Goal: Check status: Check status

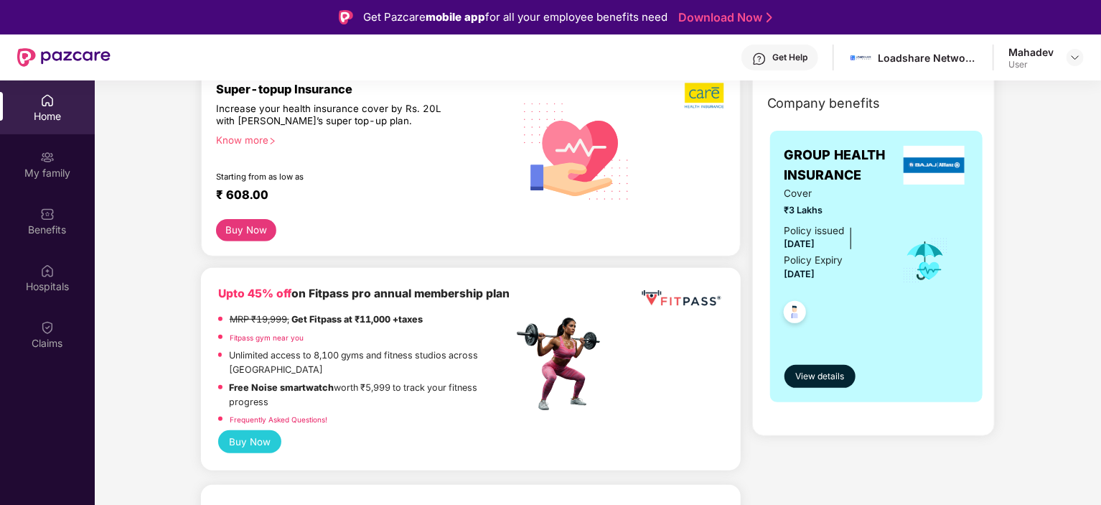
scroll to position [195, 0]
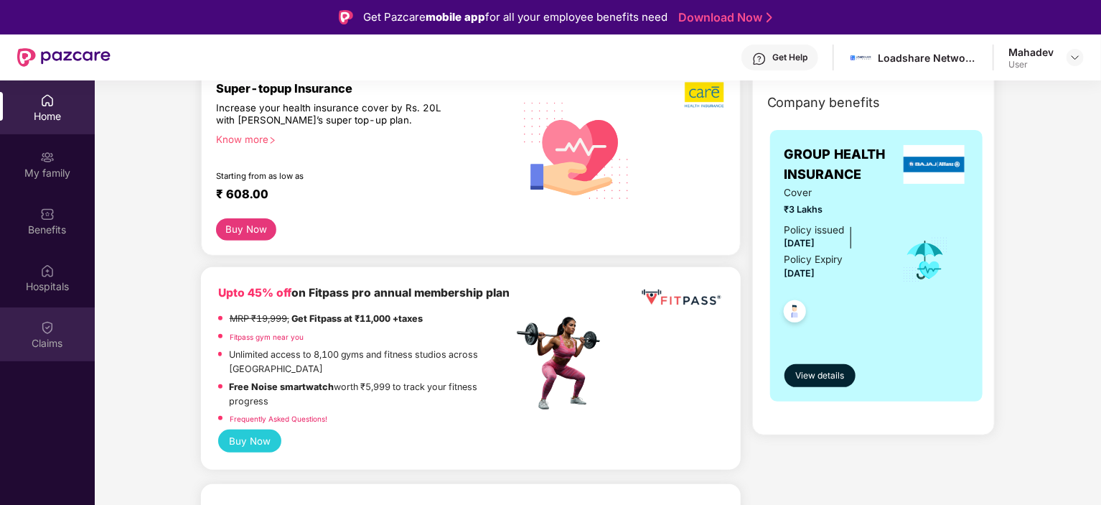
click at [35, 328] on div "Claims" at bounding box center [47, 334] width 95 height 54
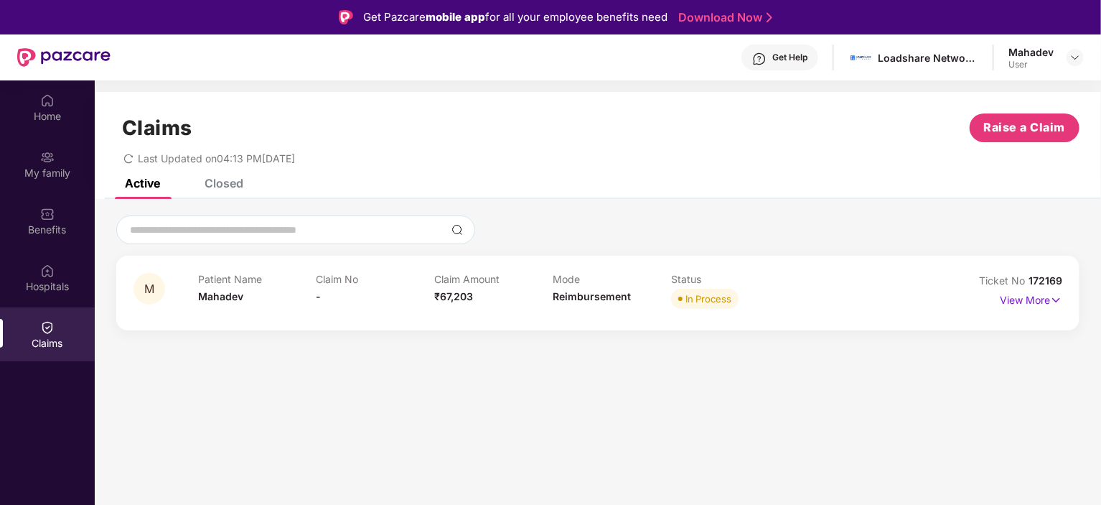
click at [695, 297] on div "In Process" at bounding box center [709, 298] width 46 height 14
click at [1042, 304] on p "View More" at bounding box center [1031, 298] width 62 height 19
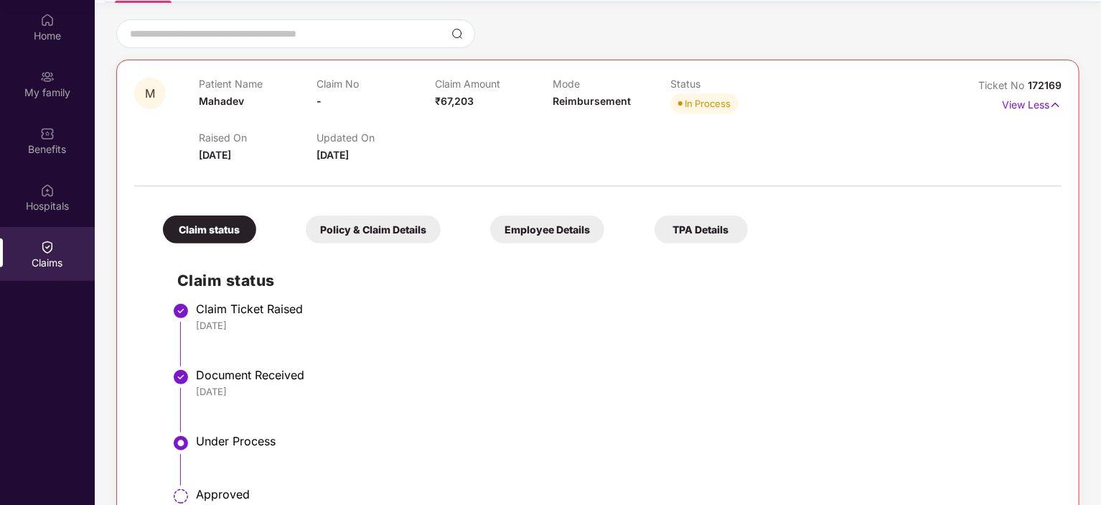
scroll to position [106, 0]
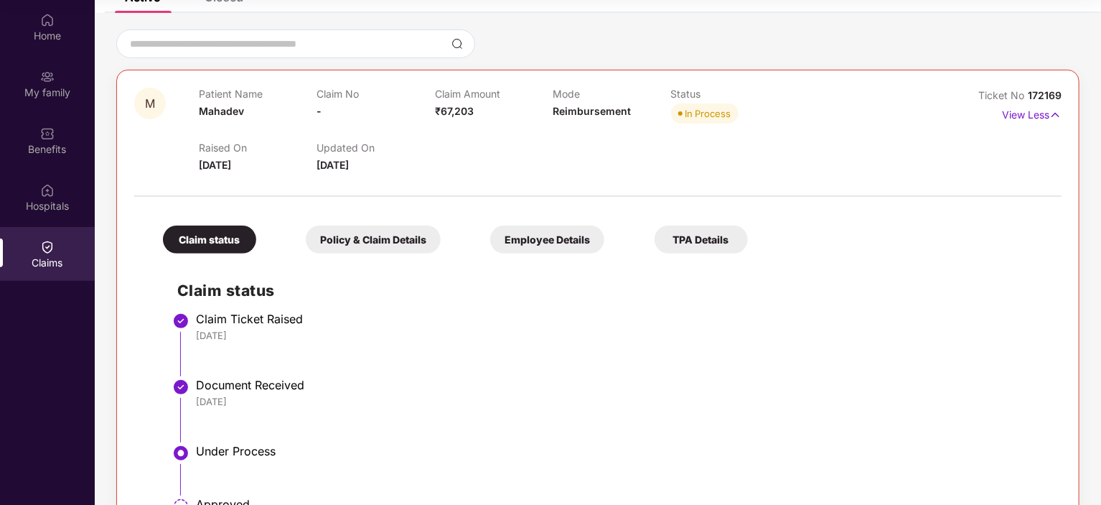
click at [686, 237] on div "TPA Details" at bounding box center [701, 239] width 93 height 28
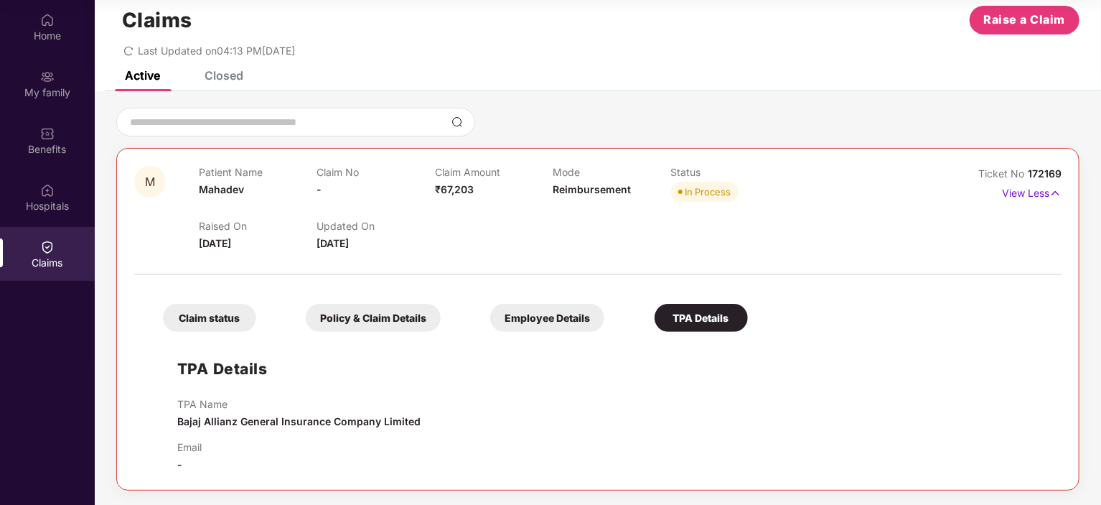
scroll to position [27, 0]
click at [596, 304] on div "Employee Details" at bounding box center [547, 318] width 114 height 28
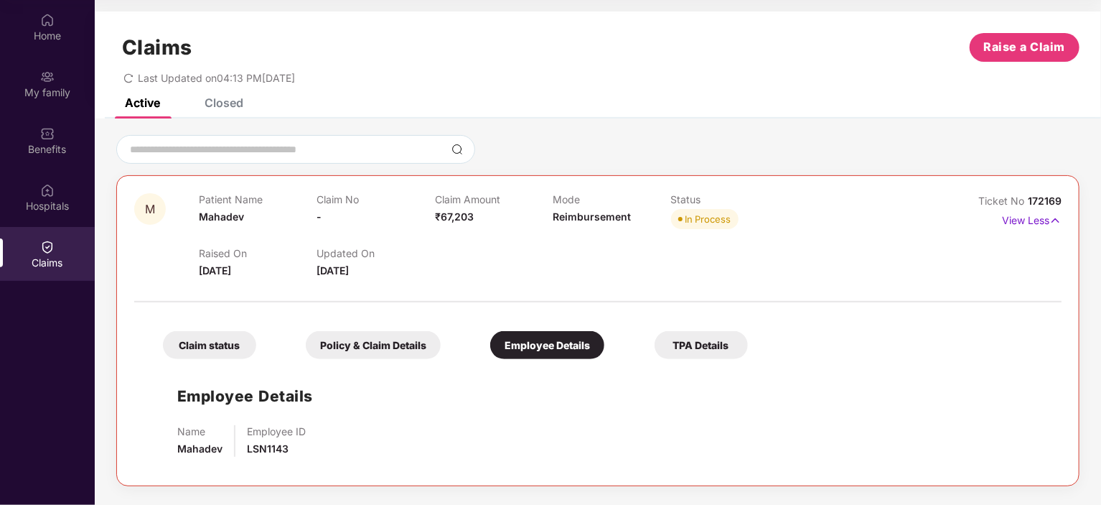
click at [368, 333] on div "Policy & Claim Details" at bounding box center [373, 345] width 135 height 28
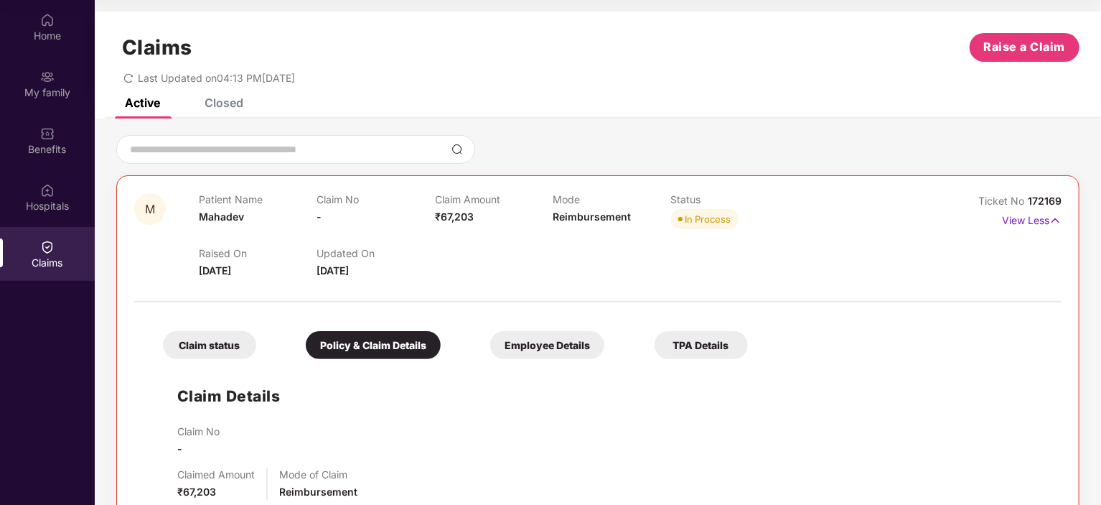
click at [218, 347] on div "Claim status" at bounding box center [209, 345] width 93 height 28
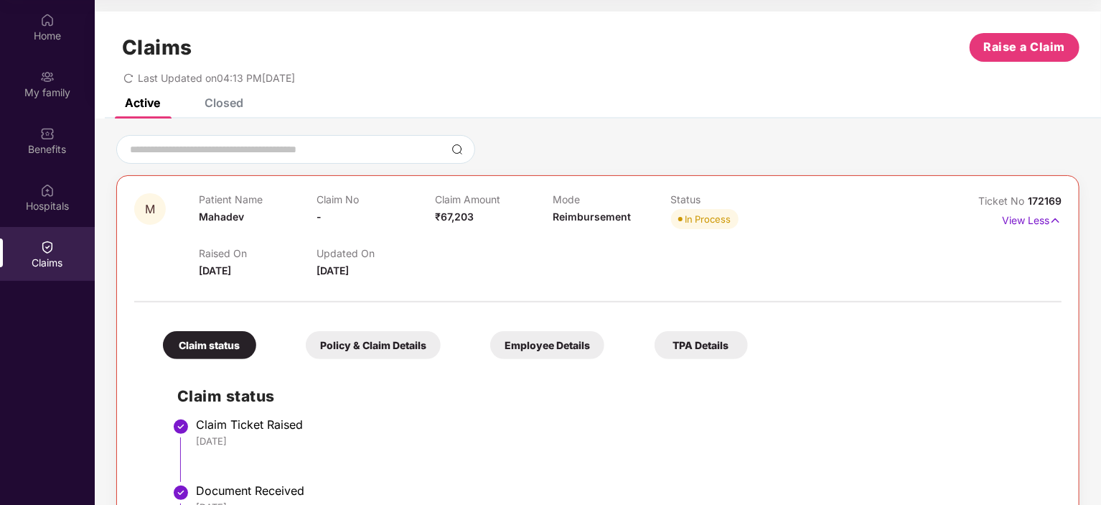
click at [226, 104] on div "Closed" at bounding box center [224, 102] width 39 height 14
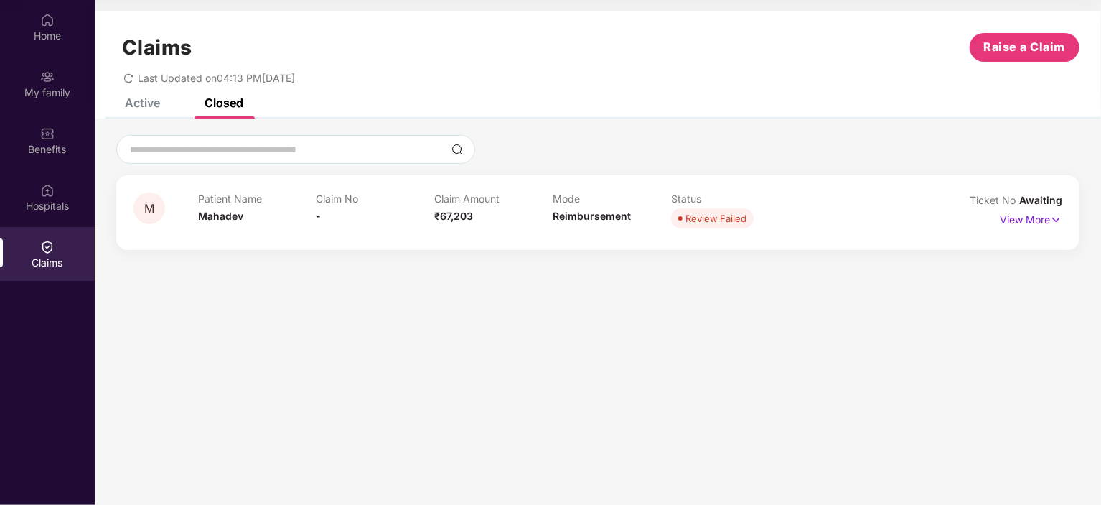
click at [149, 103] on div "Active" at bounding box center [142, 102] width 35 height 14
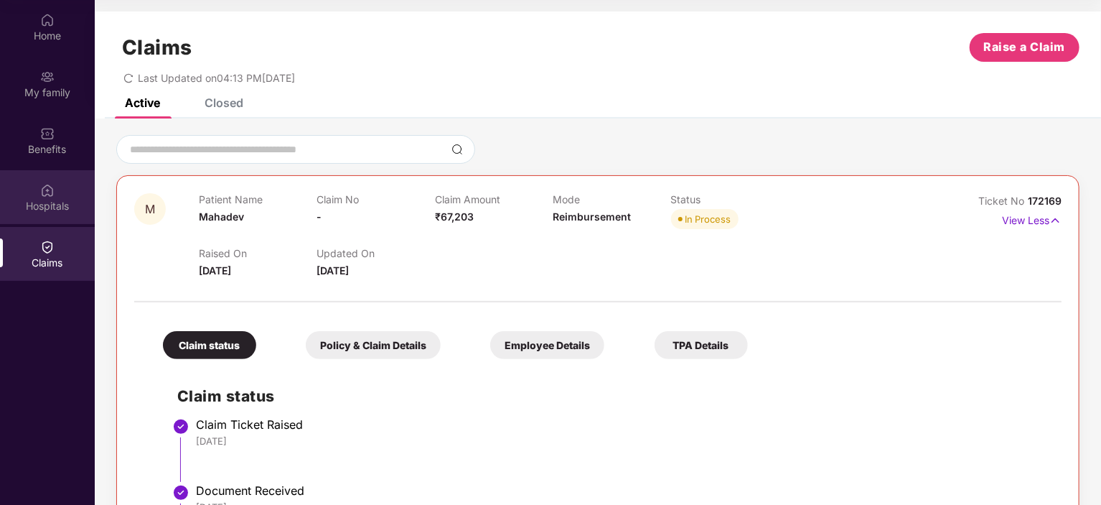
click at [60, 199] on div "Hospitals" at bounding box center [47, 206] width 95 height 14
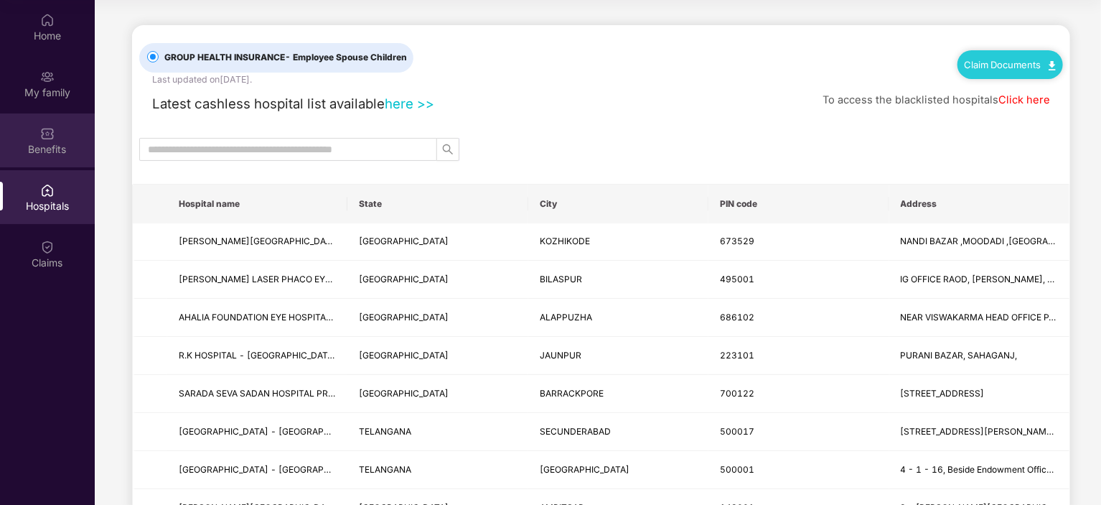
click at [52, 134] on img at bounding box center [47, 133] width 14 height 14
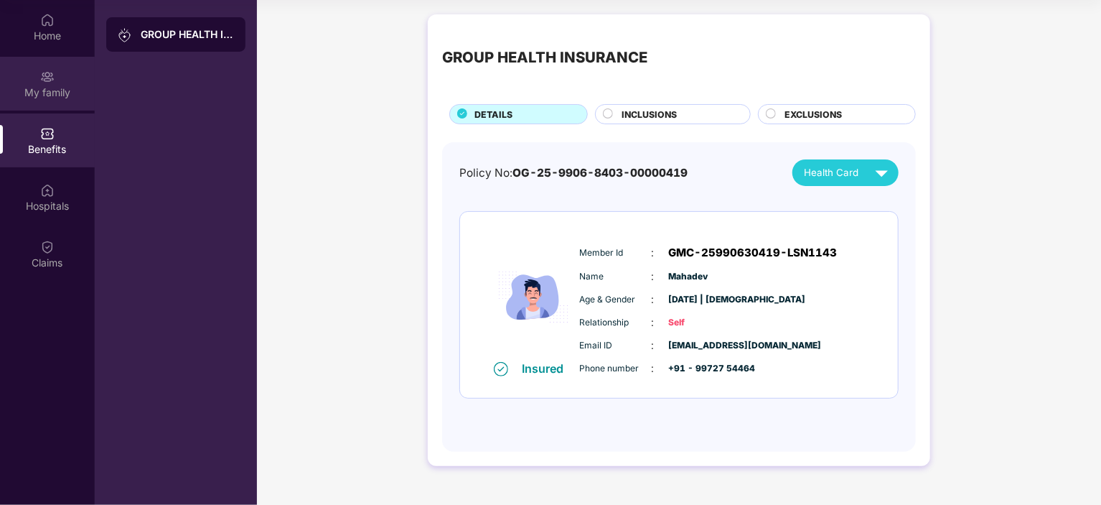
click at [55, 83] on div "My family" at bounding box center [47, 84] width 95 height 54
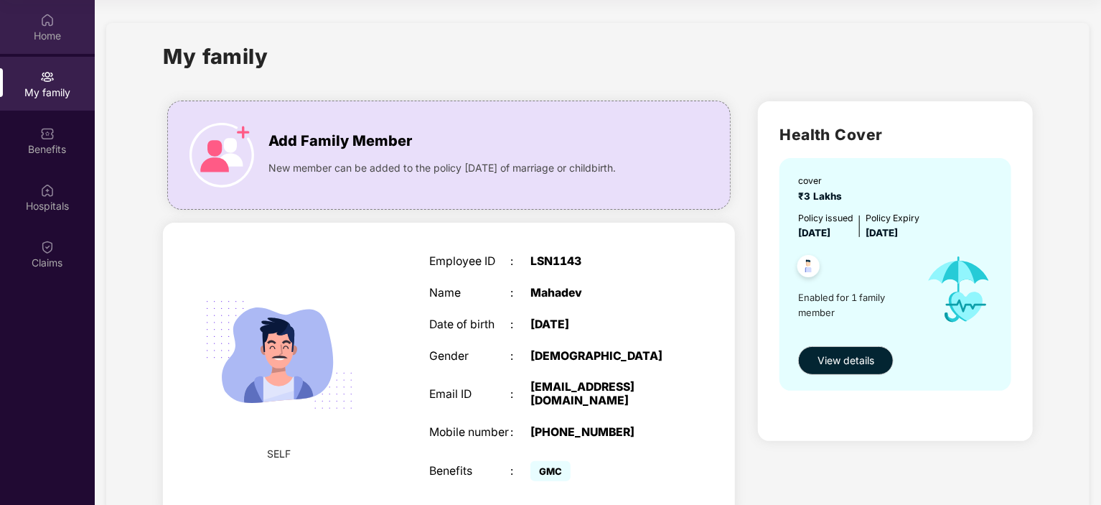
click at [52, 31] on div "Home" at bounding box center [47, 36] width 95 height 14
